Goal: Task Accomplishment & Management: Manage account settings

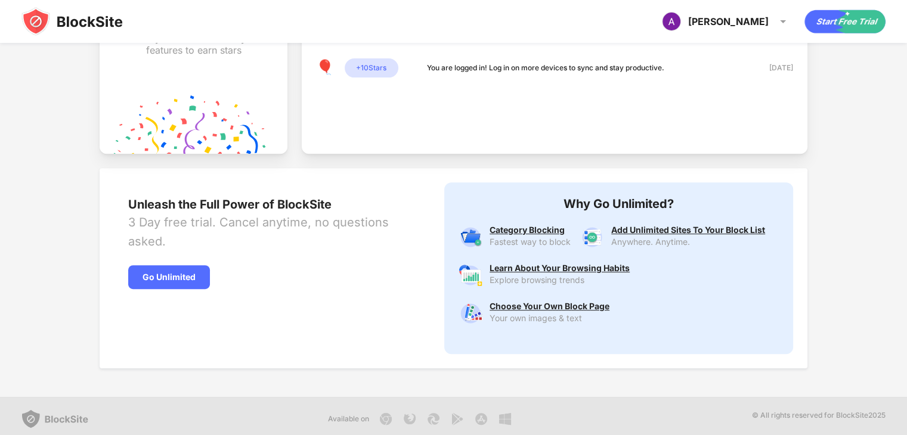
scroll to position [497, 0]
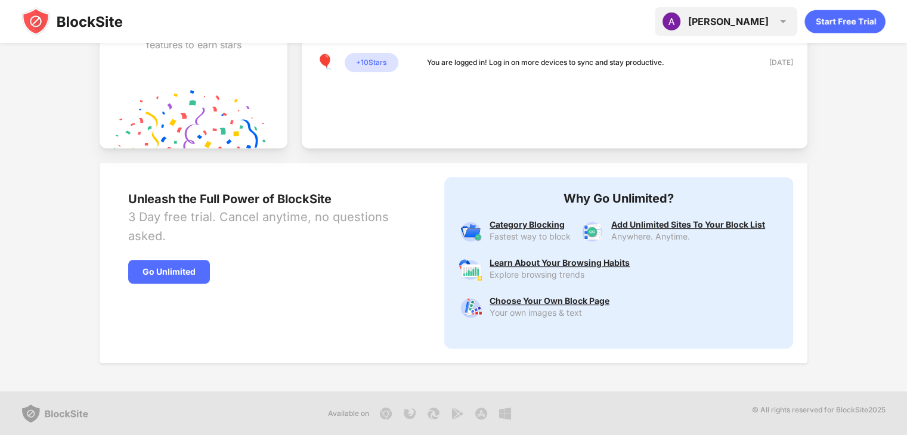
click at [718, 27] on div "[PERSON_NAME] [PERSON_NAME] View Account Insights Premium Rewards Settings Supp…" at bounding box center [726, 21] width 143 height 29
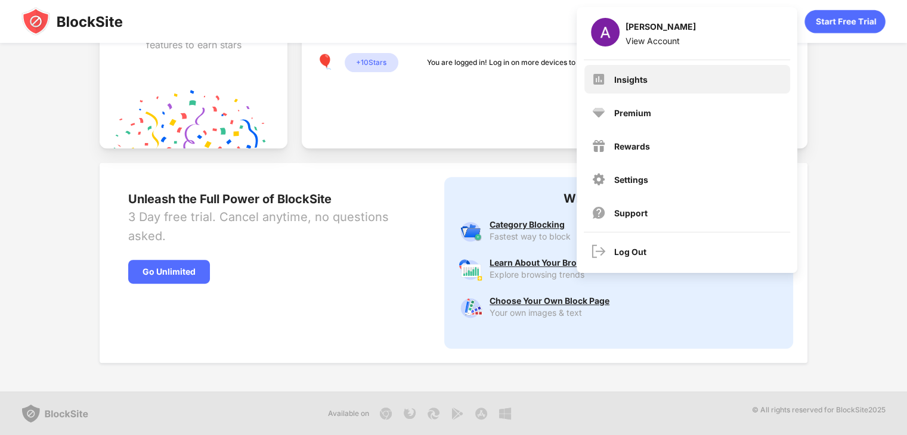
click at [638, 89] on div "Insights" at bounding box center [688, 79] width 206 height 29
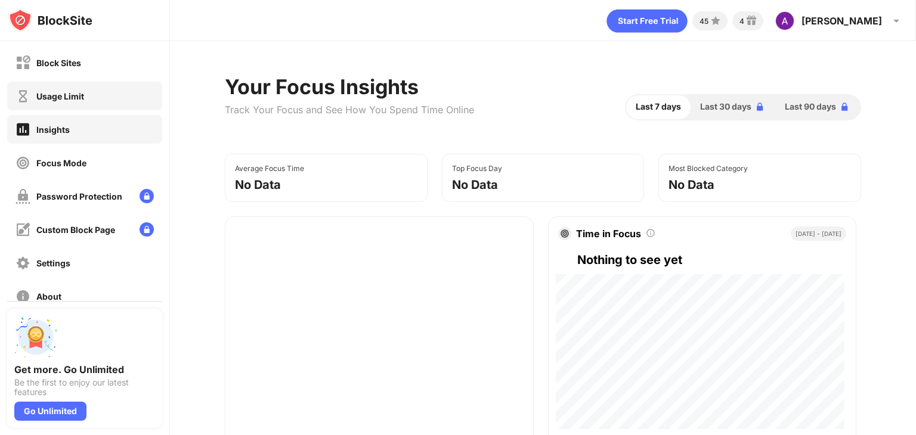
click at [119, 101] on div "Usage Limit" at bounding box center [84, 96] width 155 height 29
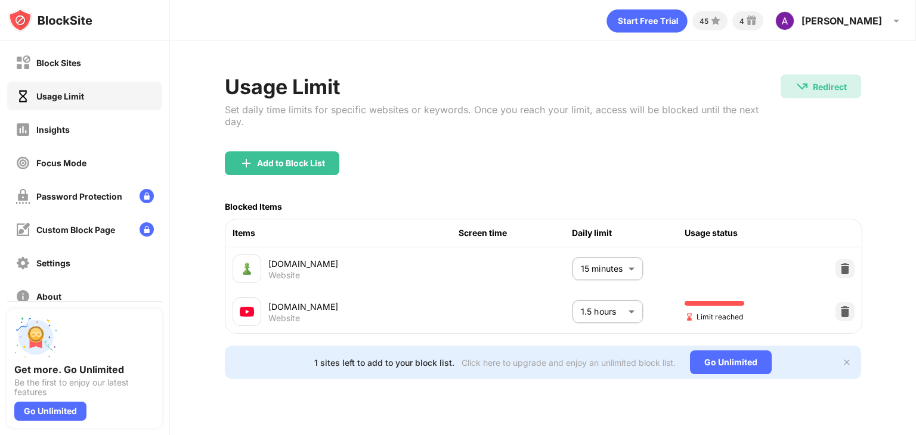
click at [586, 292] on body "Block Sites Usage Limit Insights Focus Mode Password Protection Custom Block Pa…" at bounding box center [458, 217] width 916 height 435
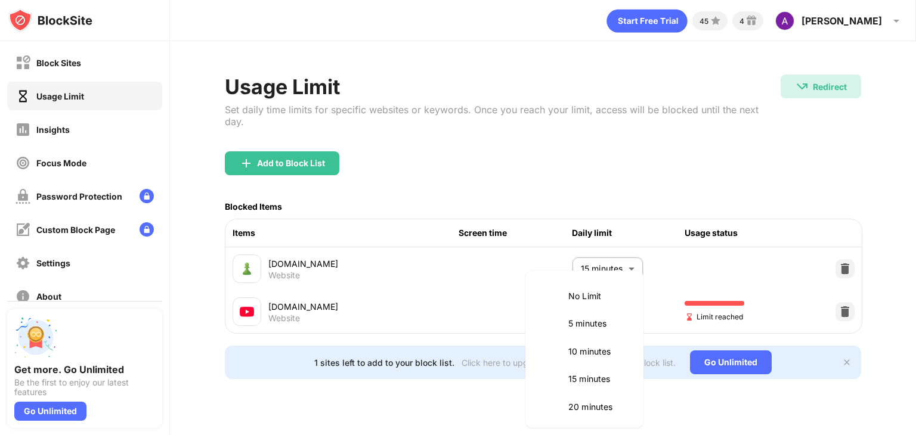
scroll to position [307, 0]
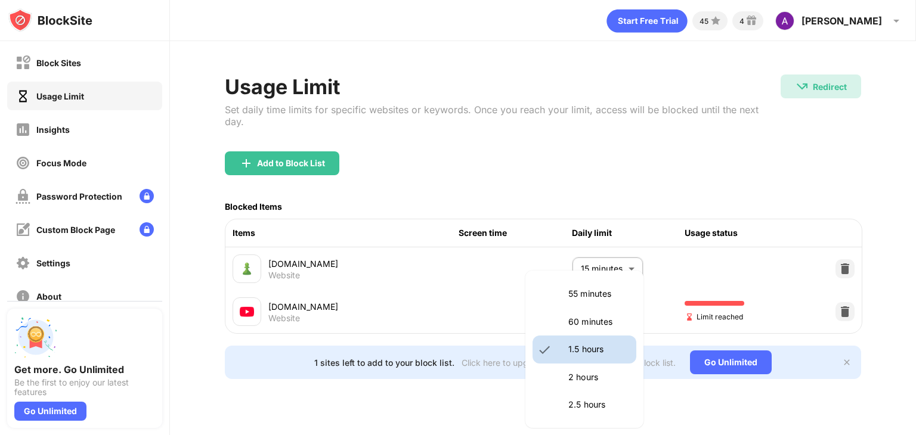
click at [563, 383] on li "2 hours" at bounding box center [585, 377] width 104 height 27
type input "***"
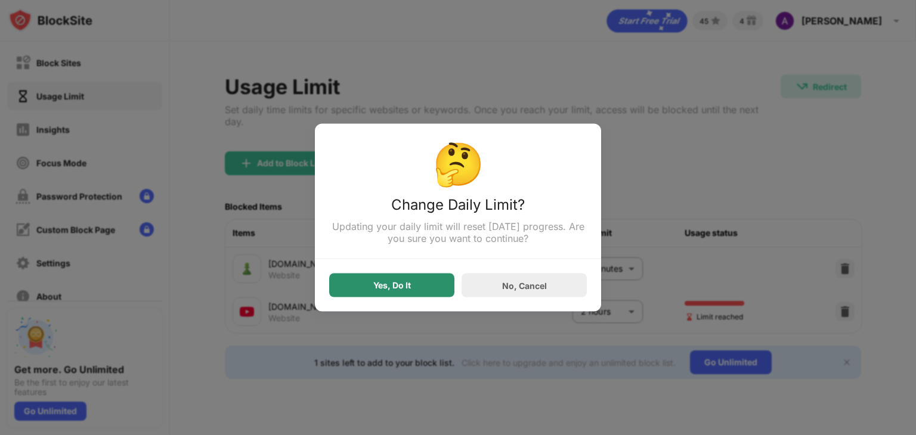
click at [408, 286] on div "Yes, Do It" at bounding box center [392, 286] width 38 height 10
